Goal: Task Accomplishment & Management: Manage account settings

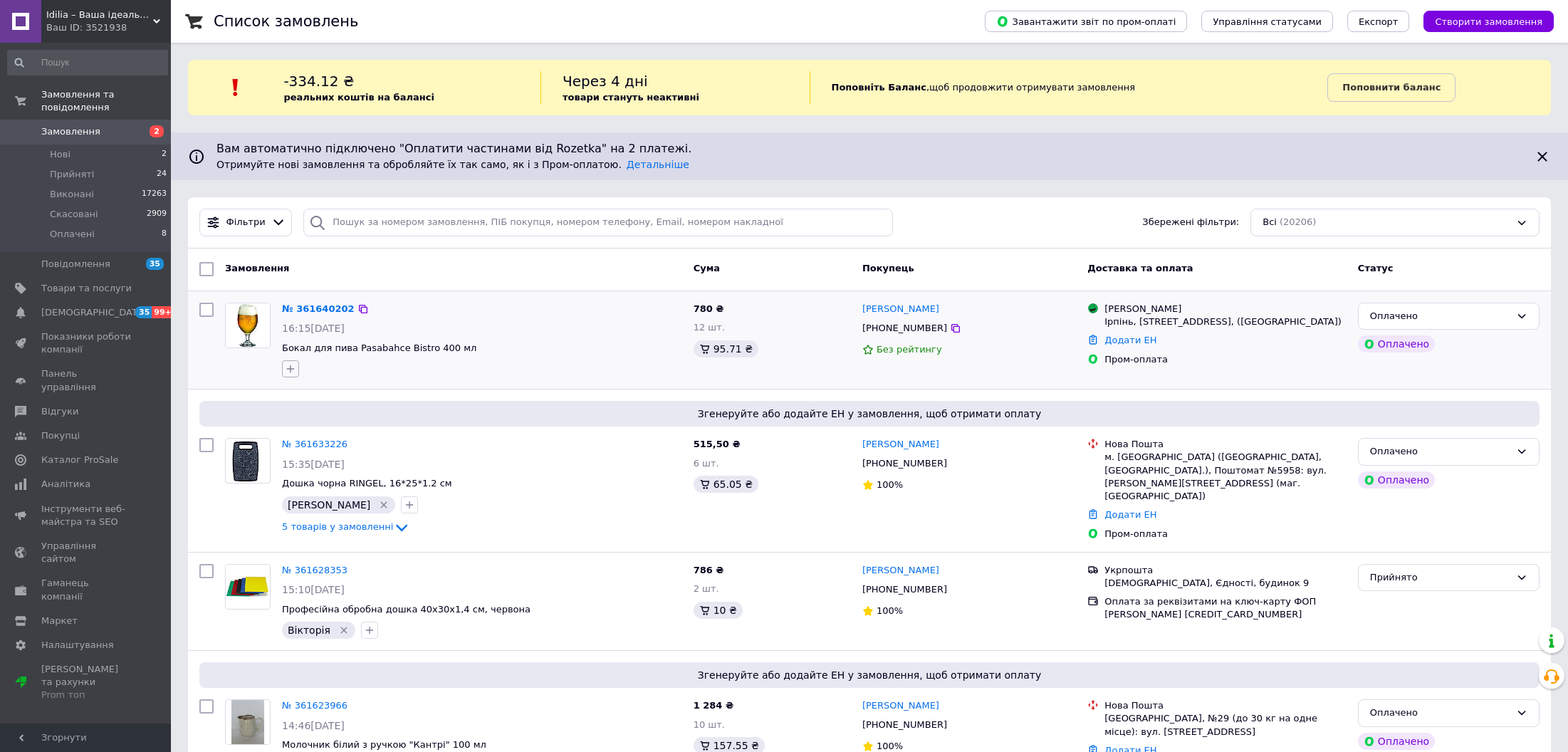
click at [285, 369] on icon "button" at bounding box center [290, 369] width 12 height 12
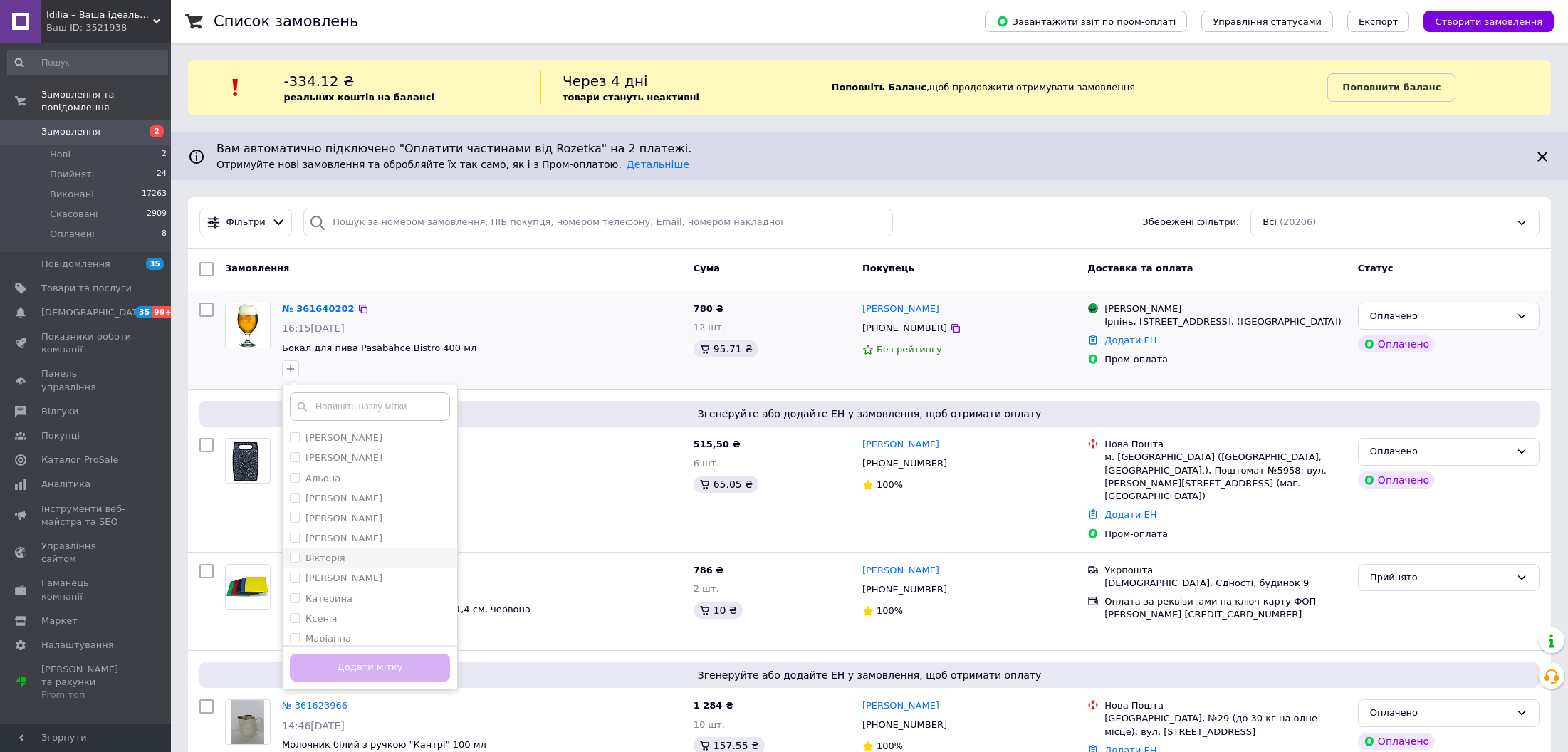
click at [370, 551] on li "Вікторія" at bounding box center [370, 558] width 174 height 20
checkbox input "true"
click at [386, 666] on button "Додати мітку" at bounding box center [370, 668] width 160 height 28
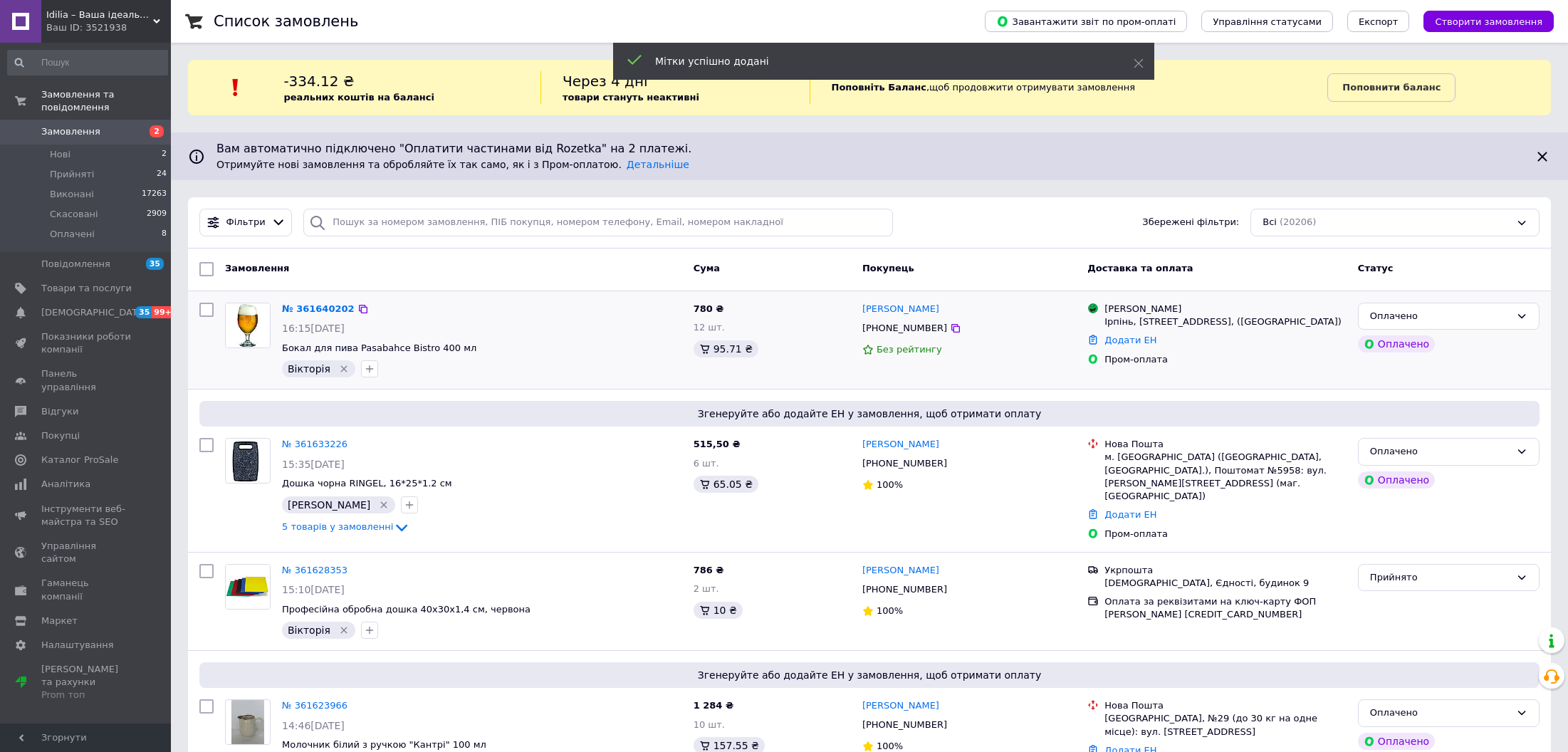
drag, startPoint x: 926, startPoint y: 317, endPoint x: 1154, endPoint y: 367, distance: 233.4
click at [832, 367] on div "780 ₴ 12 шт. 95.71 ₴" at bounding box center [772, 340] width 169 height 86
